Goal: Contribute content

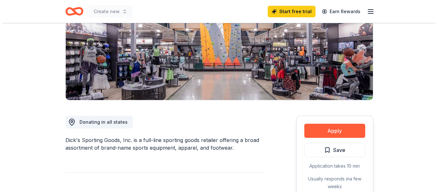
scroll to position [96, 0]
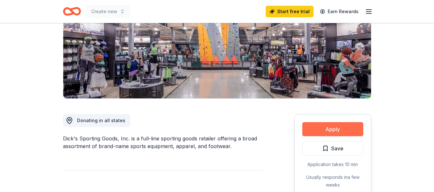
click at [344, 126] on button "Apply" at bounding box center [332, 129] width 61 height 14
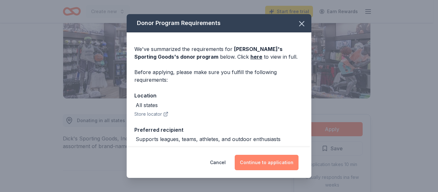
click at [266, 159] on button "Continue to application" at bounding box center [267, 162] width 64 height 15
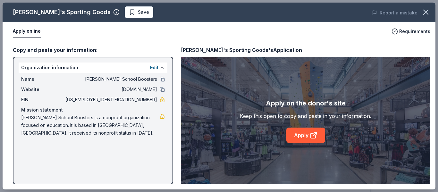
click at [306, 134] on div "[PERSON_NAME]'s Sporting Goods Save Report a mistake Apply online Requirements …" at bounding box center [219, 96] width 433 height 187
click at [306, 136] on div "[PERSON_NAME]'s Sporting Goods Save Report a mistake Apply online Requirements …" at bounding box center [219, 96] width 433 height 187
click at [302, 135] on div "[PERSON_NAME]'s Sporting Goods Save Report a mistake Apply online Requirements …" at bounding box center [219, 96] width 433 height 187
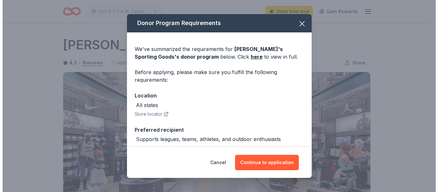
scroll to position [96, 0]
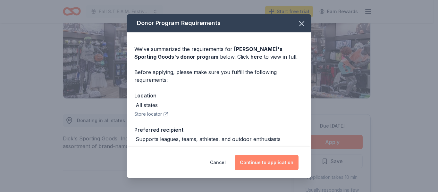
click at [259, 164] on button "Continue to application" at bounding box center [267, 162] width 64 height 15
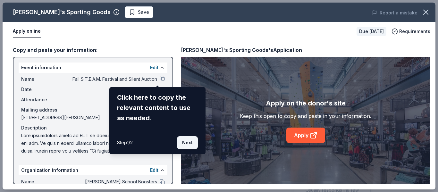
click at [182, 142] on button "Next" at bounding box center [187, 142] width 21 height 13
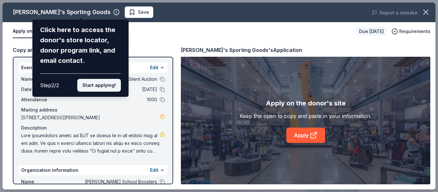
click at [92, 85] on button "Start applying!" at bounding box center [99, 85] width 44 height 13
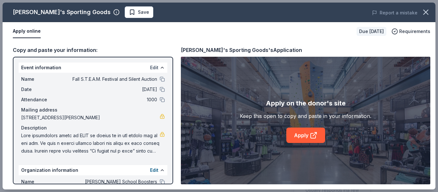
click at [150, 68] on button "Edit" at bounding box center [154, 68] width 8 height 8
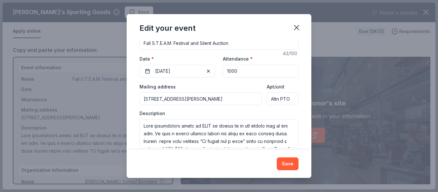
scroll to position [73, 0]
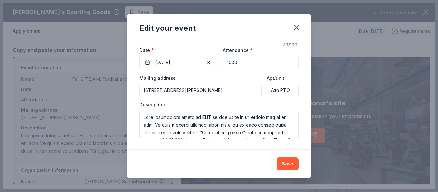
click at [240, 63] on input "1000" at bounding box center [261, 62] width 76 height 13
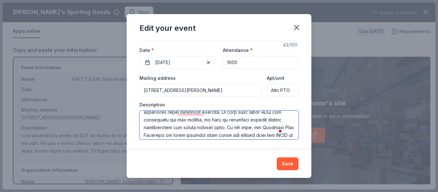
scroll to position [0, 0]
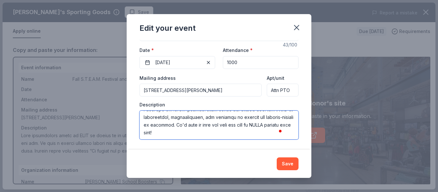
drag, startPoint x: 144, startPoint y: 118, endPoint x: 285, endPoint y: 142, distance: 143.2
click at [285, 142] on div "Changes made here will update the Event too. Update donors you've applied to Le…" at bounding box center [219, 95] width 185 height 110
paste textarea "Lo ips dolorsit ame co adip el sed do eiusmodtempo incidi utla etdo magnaa enim…"
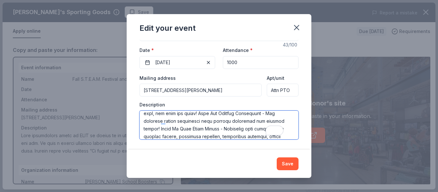
drag, startPoint x: 274, startPoint y: 119, endPoint x: 171, endPoint y: 131, distance: 103.7
click at [171, 131] on textarea "To enrich screen reader interactions, please activate Accessibility in Grammarl…" at bounding box center [219, 125] width 159 height 29
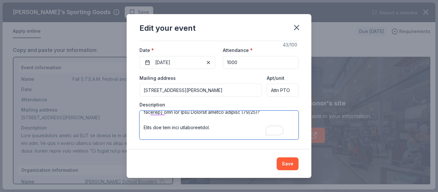
drag, startPoint x: 170, startPoint y: 127, endPoint x: 144, endPoint y: 128, distance: 26.7
click at [144, 128] on textarea "To enrich screen reader interactions, please activate Accessibility in Grammarl…" at bounding box center [219, 125] width 159 height 29
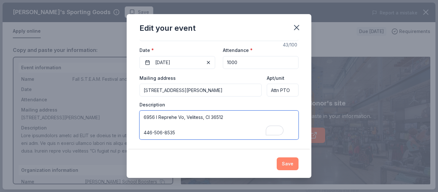
type textarea "Lore ipsumdolors ametc ad ELIT se doeius te in utl etdolo mag al eni adm. Ve qu…"
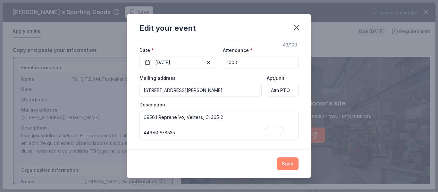
click at [289, 164] on button "Save" at bounding box center [288, 164] width 22 height 13
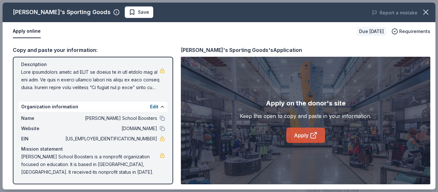
click at [305, 135] on link "Apply" at bounding box center [306, 135] width 39 height 15
click at [425, 10] on icon "button" at bounding box center [426, 12] width 9 height 9
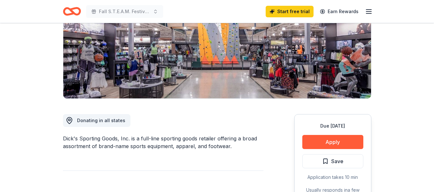
click at [70, 12] on icon "Home" at bounding box center [72, 11] width 18 height 15
